Goal: Task Accomplishment & Management: Use online tool/utility

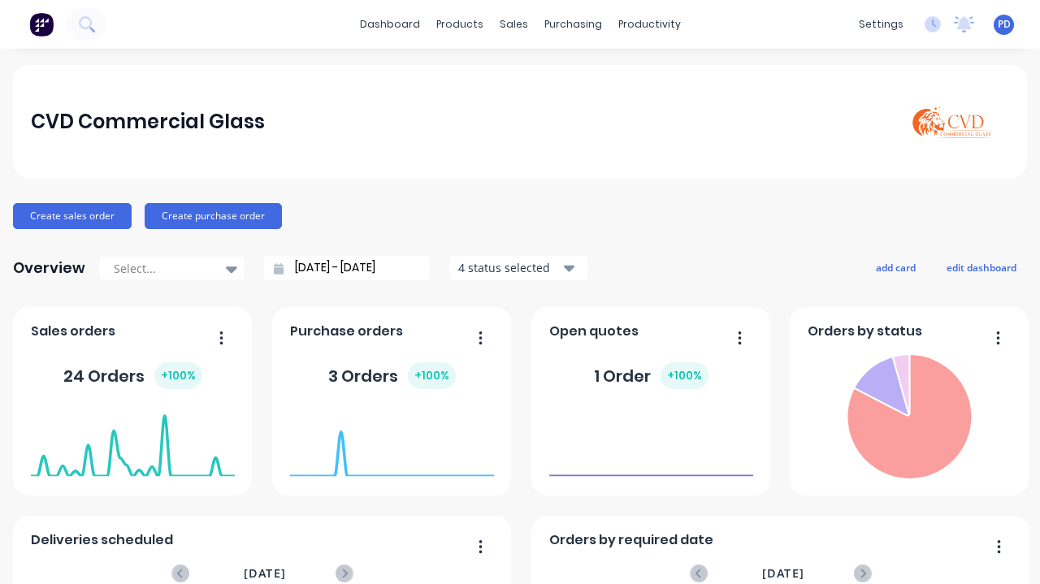
click at [636, 18] on div "productivity" at bounding box center [649, 24] width 79 height 24
click at [668, 109] on div "Planner" at bounding box center [666, 110] width 38 height 15
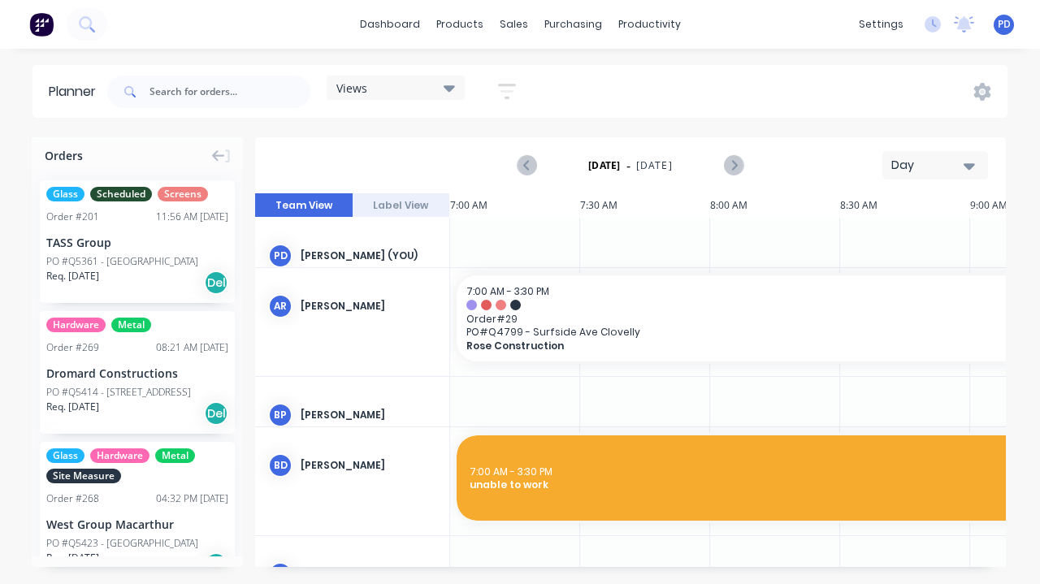
scroll to position [0, 261]
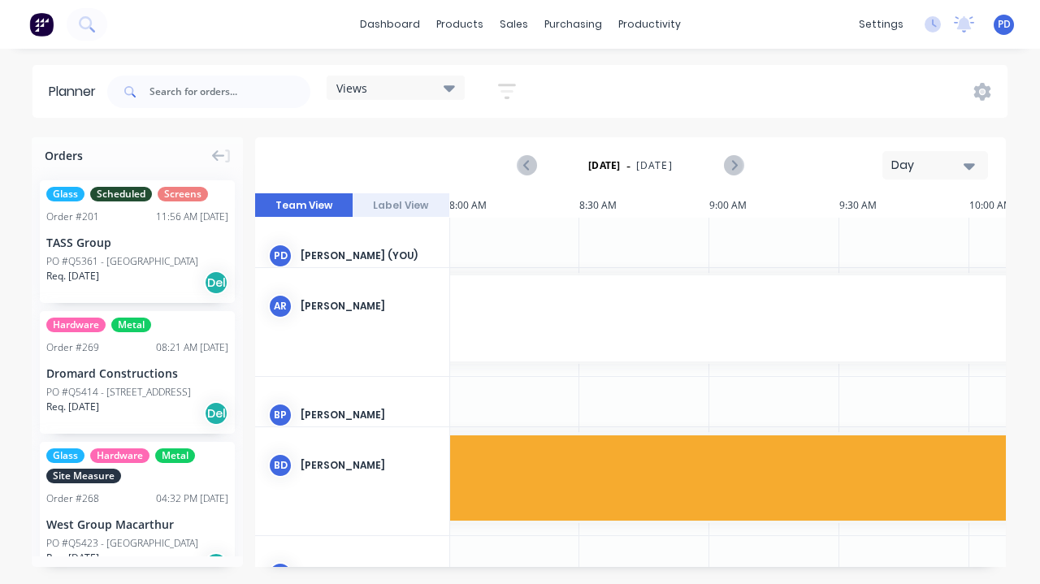
click at [444, 88] on div "Views" at bounding box center [396, 87] width 119 height 15
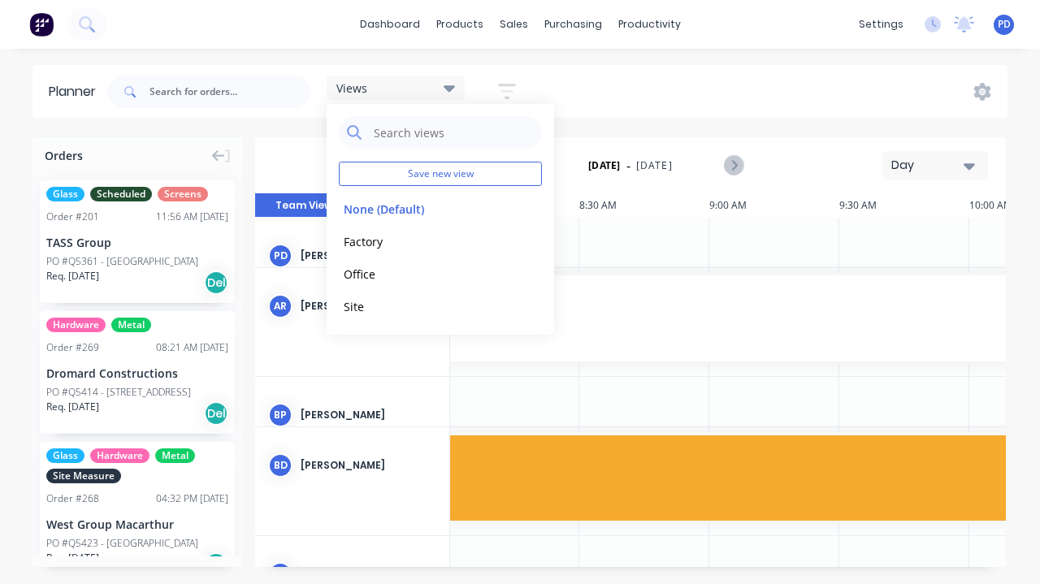
click at [385, 246] on button "Factory" at bounding box center [425, 241] width 173 height 19
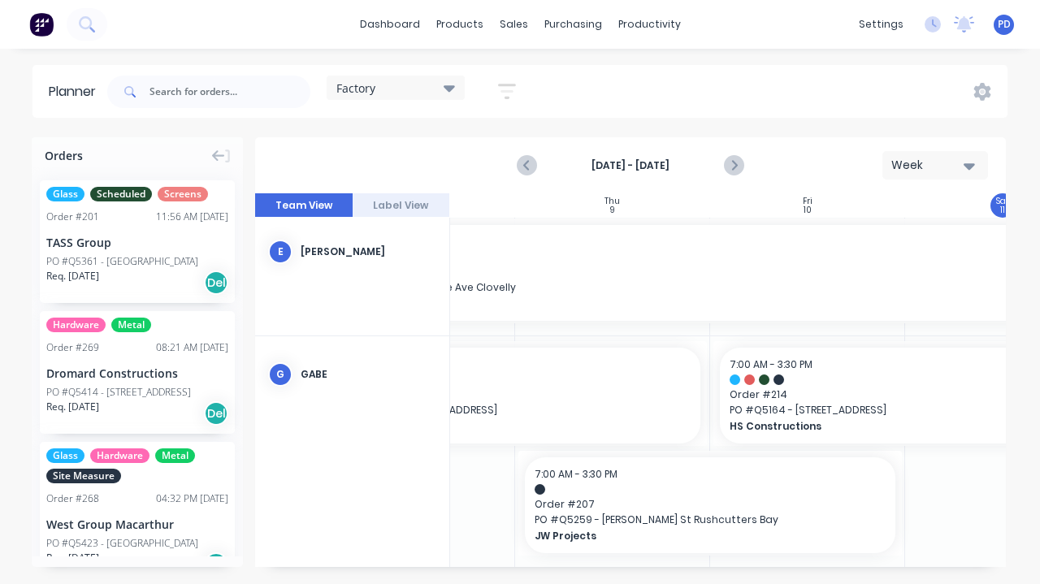
scroll to position [350, 816]
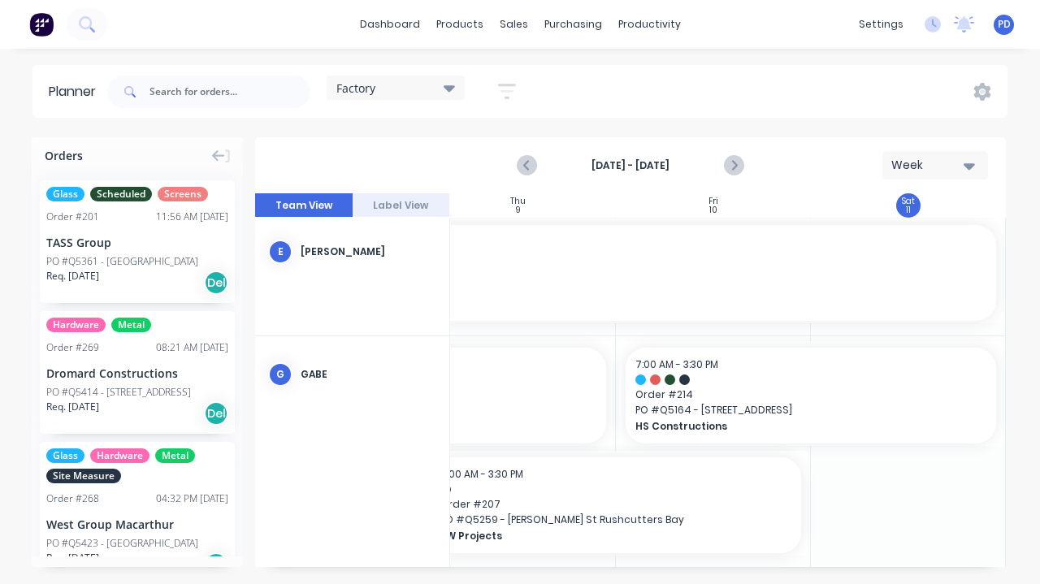
click at [808, 393] on span "Order # 214" at bounding box center [811, 395] width 351 height 15
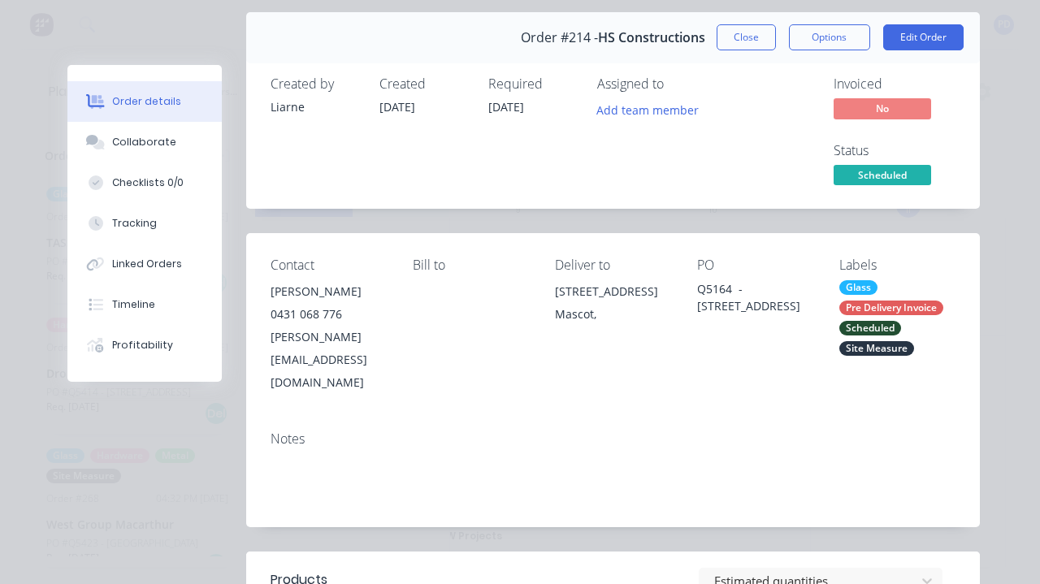
scroll to position [0, 0]
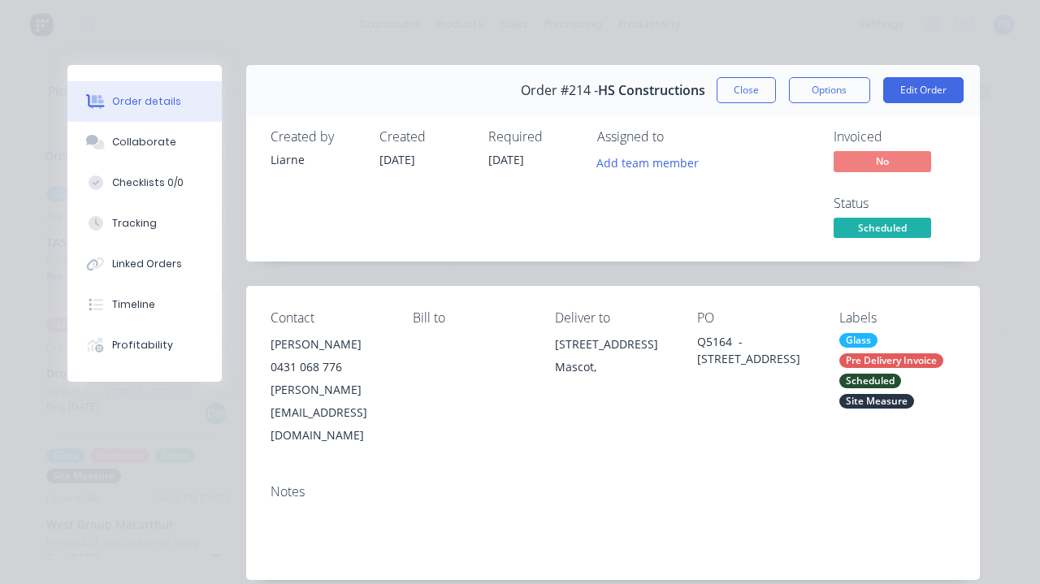
click at [145, 145] on div "Collaborate" at bounding box center [144, 142] width 64 height 15
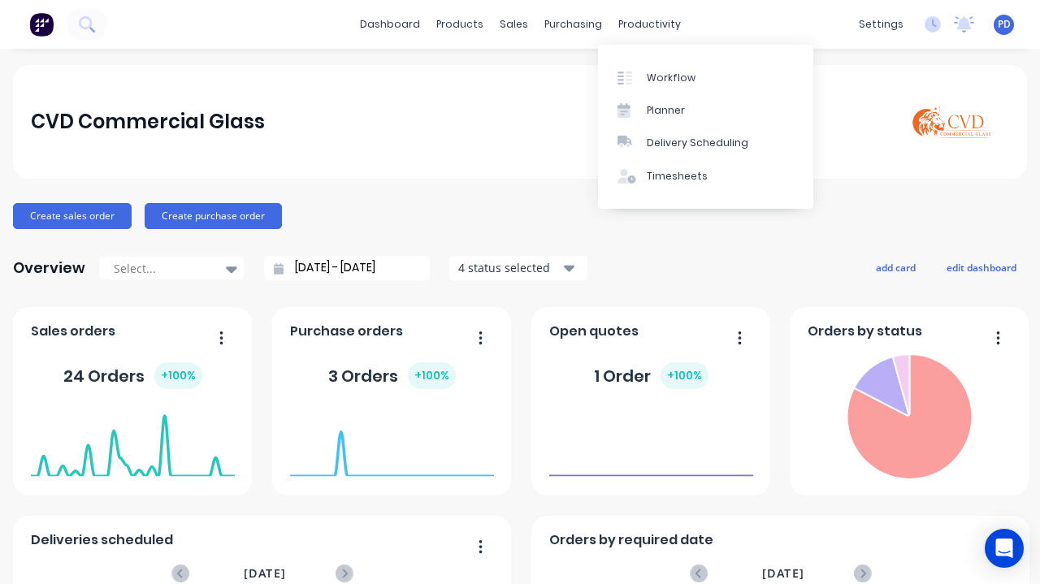
click at [678, 115] on div "Planner" at bounding box center [666, 110] width 38 height 15
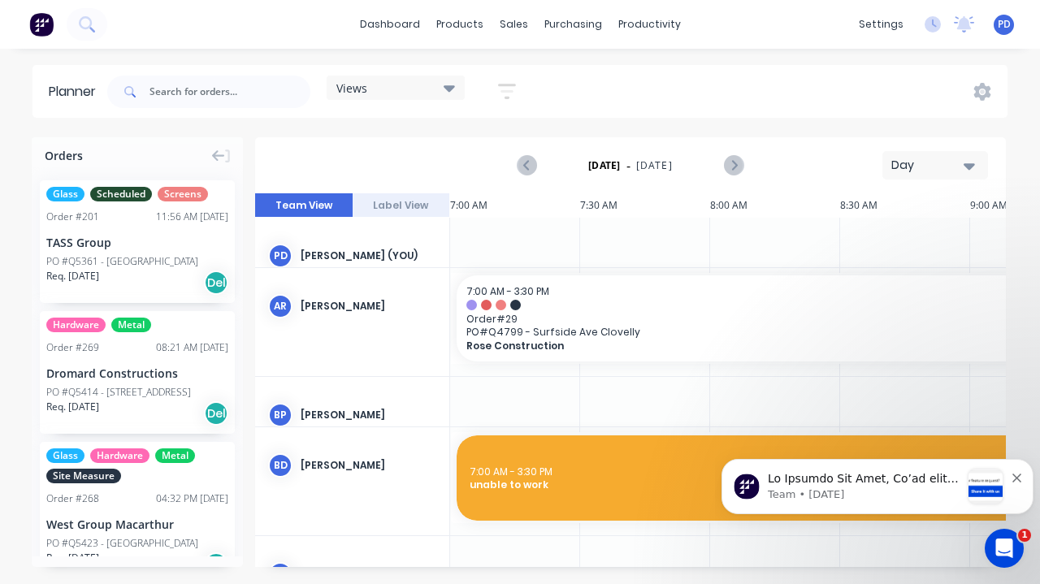
scroll to position [0, 261]
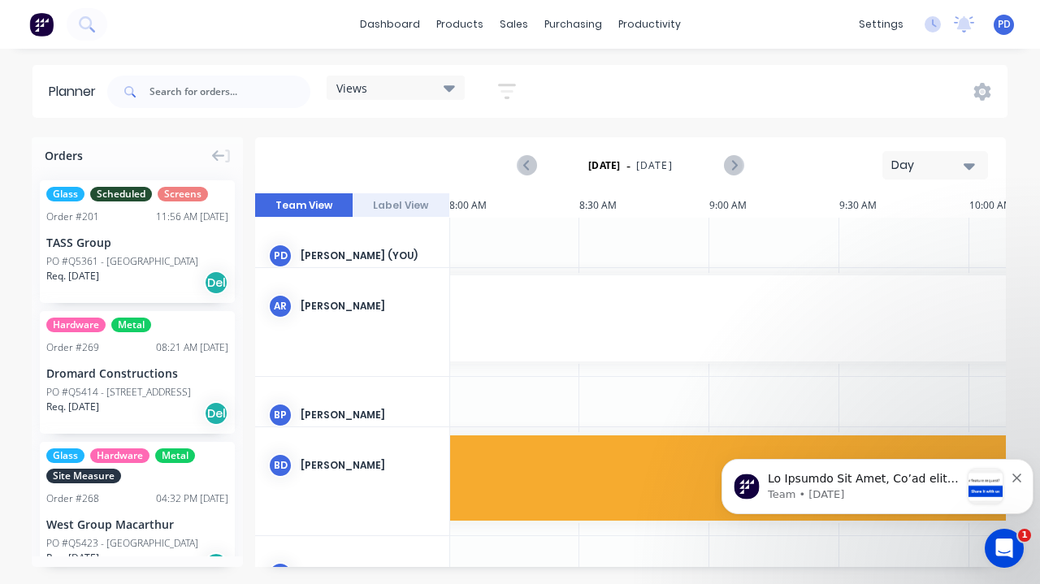
click at [1013, 472] on div "Team • [DATE]" at bounding box center [878, 487] width 288 height 34
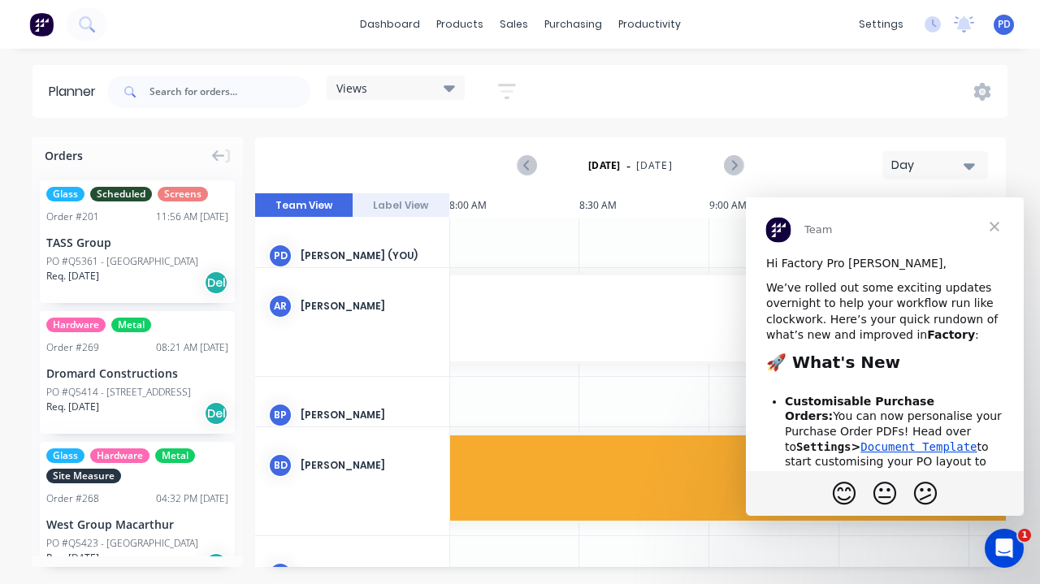
scroll to position [0, 0]
click at [987, 233] on span "Close" at bounding box center [995, 227] width 59 height 59
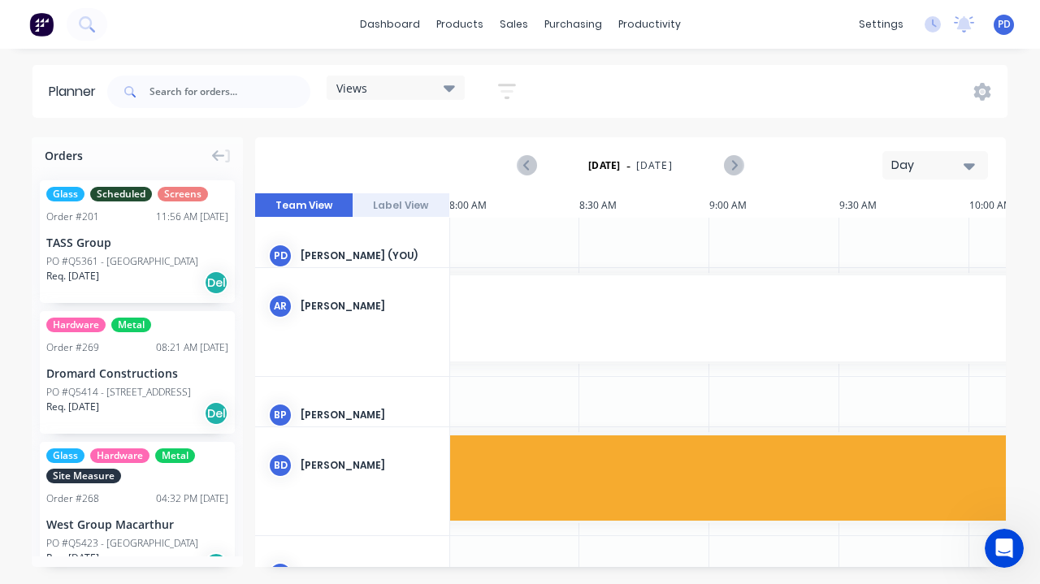
click at [447, 90] on icon at bounding box center [449, 88] width 11 height 18
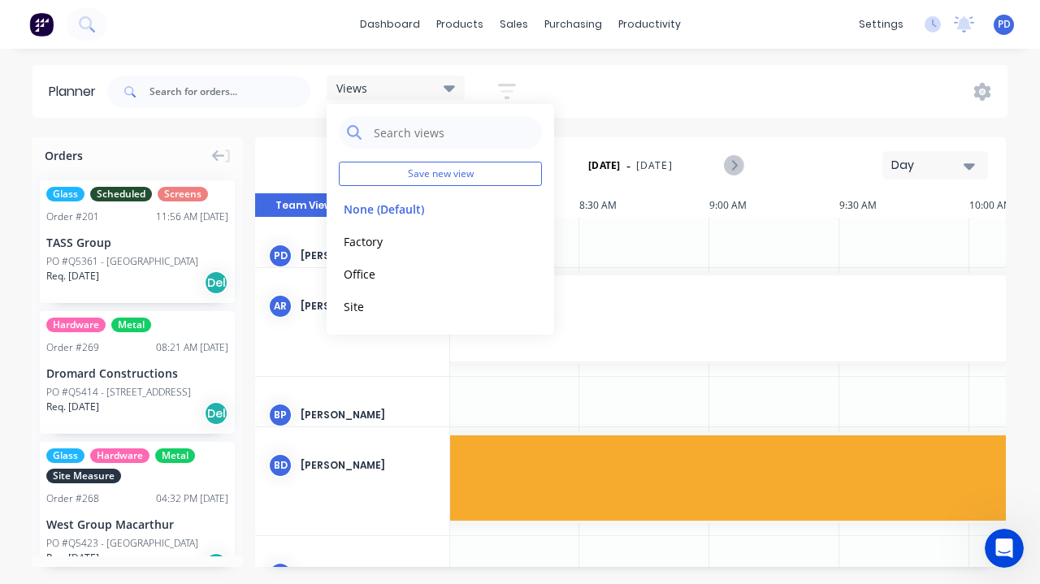
click at [388, 242] on button "Factory" at bounding box center [425, 241] width 173 height 19
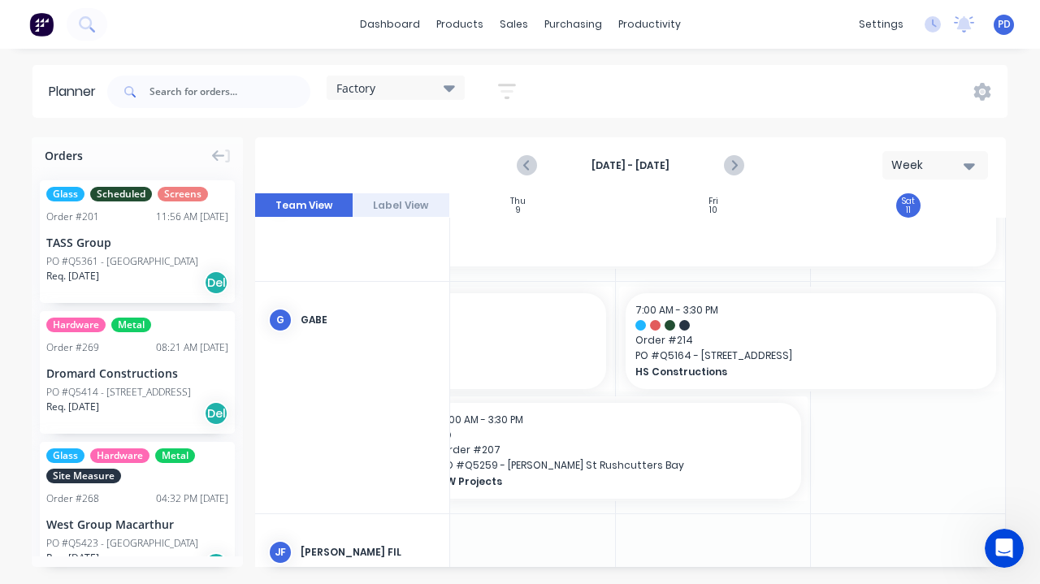
scroll to position [404, 816]
click at [740, 164] on icon "Next page" at bounding box center [733, 166] width 20 height 20
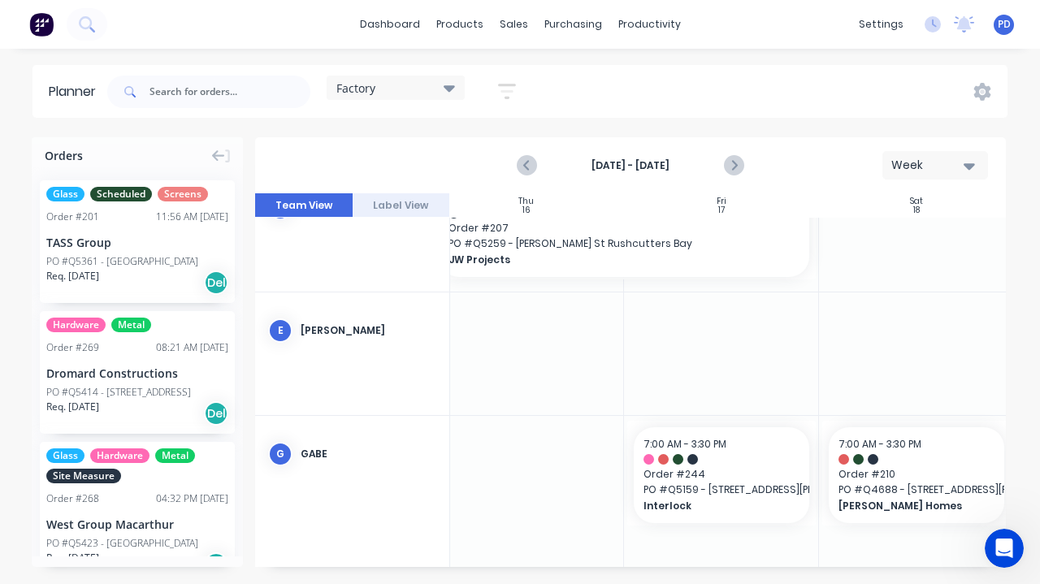
scroll to position [171, 816]
